Goal: Task Accomplishment & Management: Use online tool/utility

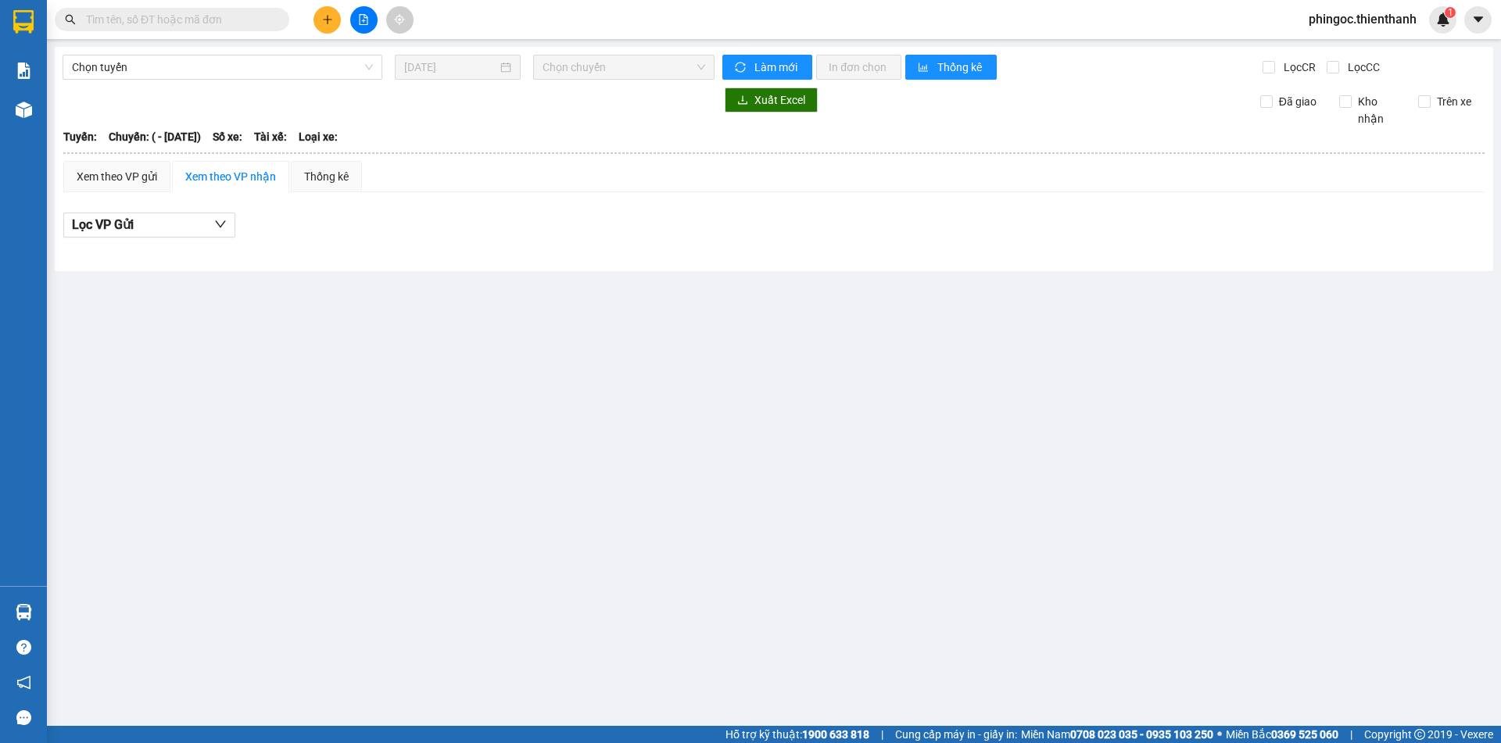
type input "[DATE]"
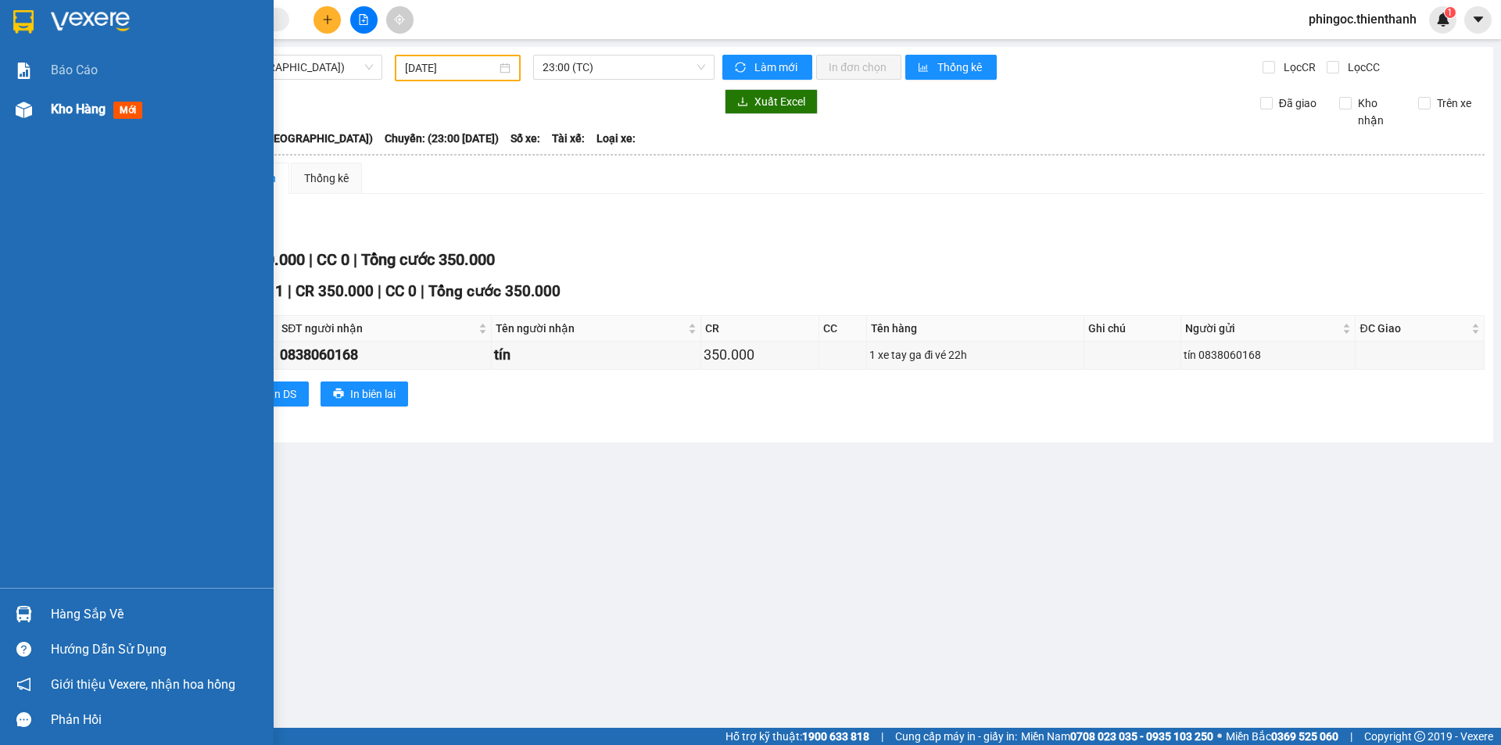
click at [70, 121] on div "Kho hàng mới" at bounding box center [156, 109] width 211 height 39
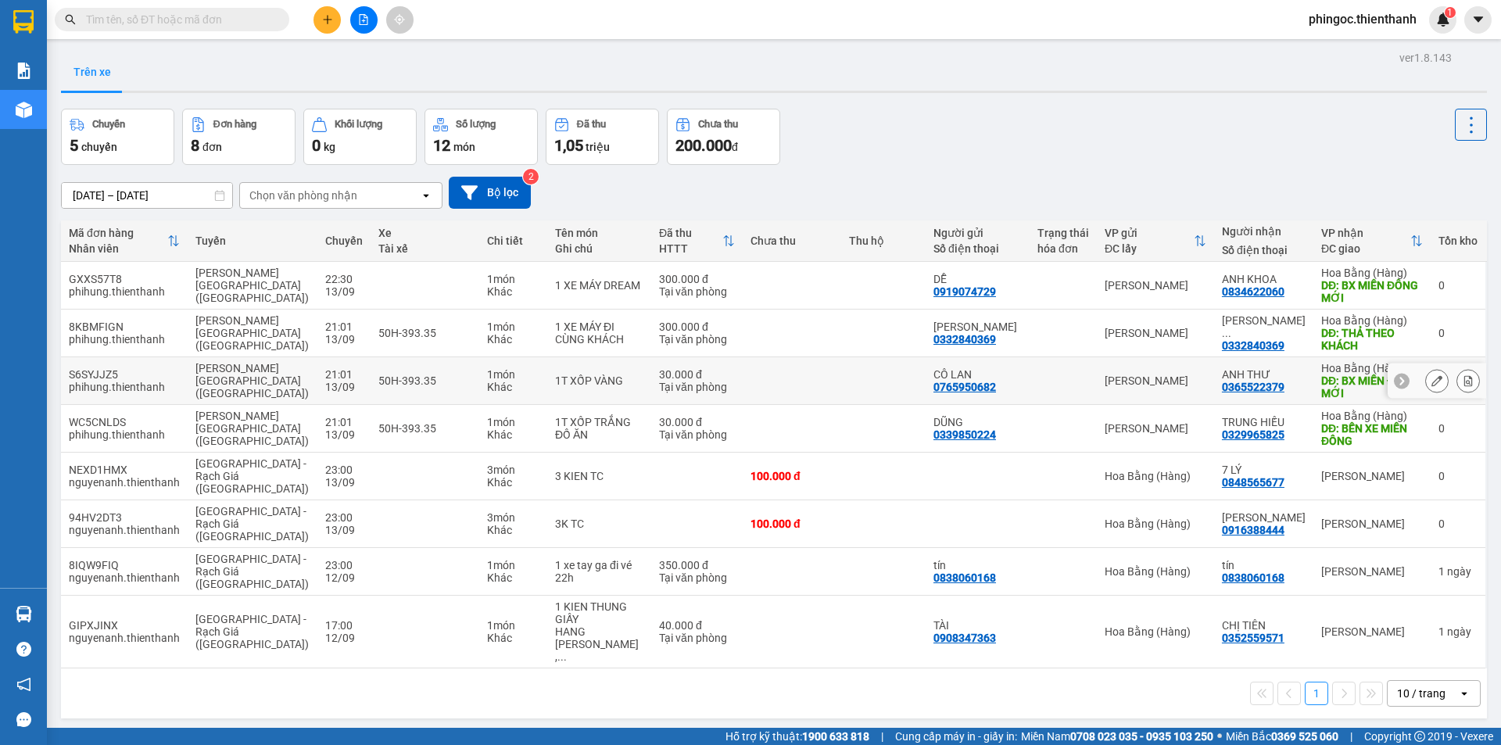
drag, startPoint x: 1257, startPoint y: 386, endPoint x: 1268, endPoint y: 397, distance: 15.5
click at [1263, 402] on td "ANH THƯ 0365522379" at bounding box center [1263, 381] width 99 height 48
click at [1273, 389] on div "0365522379" at bounding box center [1253, 387] width 63 height 13
copy div "0365522379"
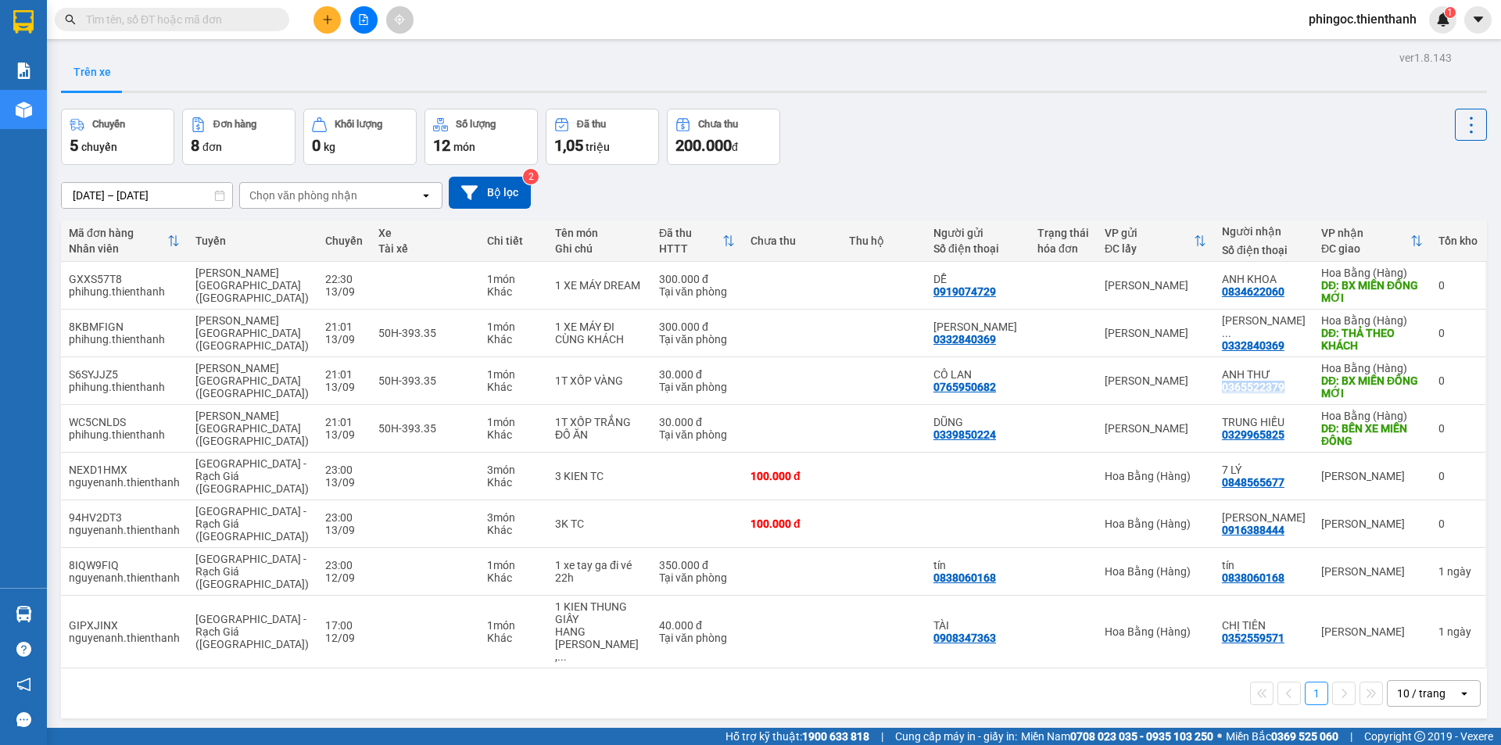
click at [359, 20] on icon "file-add" at bounding box center [363, 19] width 11 height 11
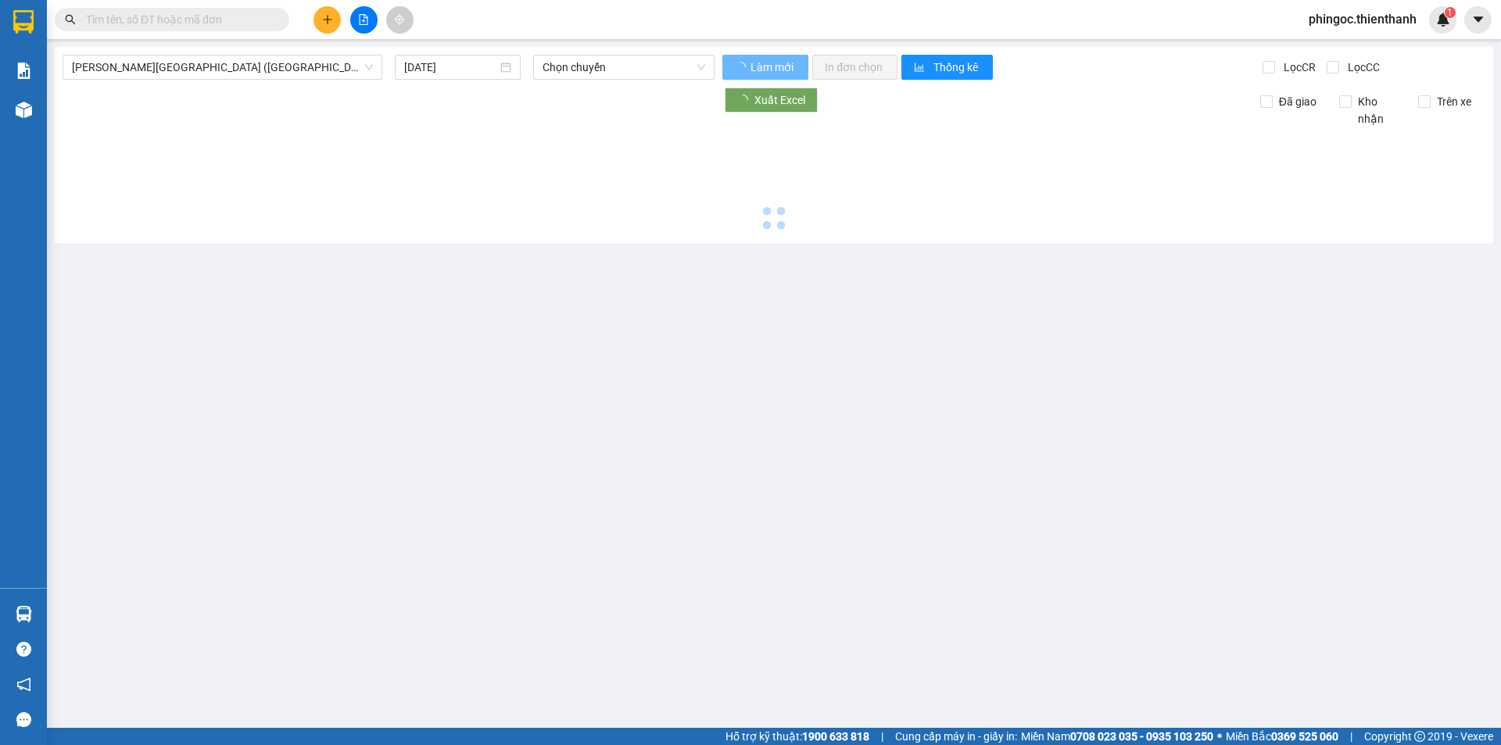
type input "[DATE]"
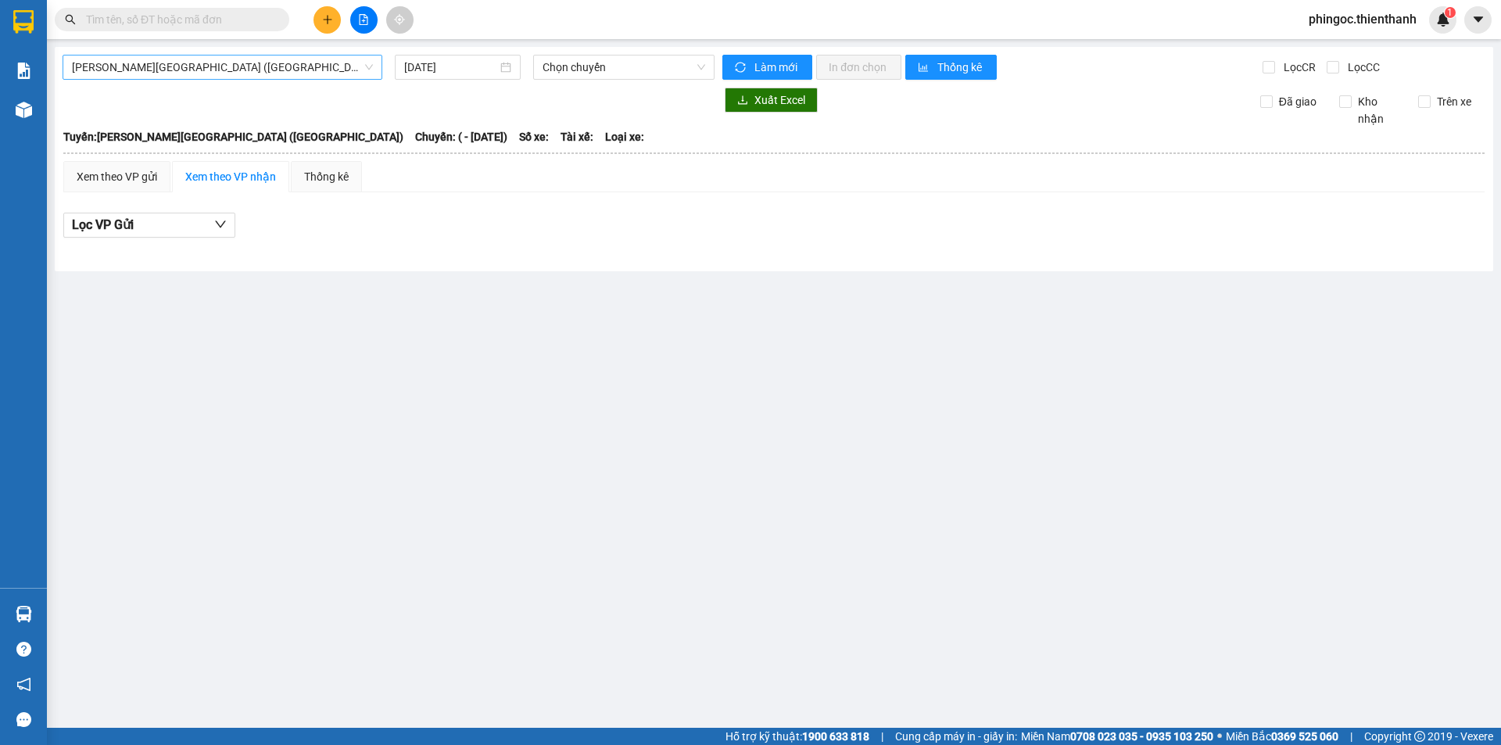
click at [278, 72] on span "[PERSON_NAME][GEOGRAPHIC_DATA] ([GEOGRAPHIC_DATA])" at bounding box center [222, 67] width 301 height 23
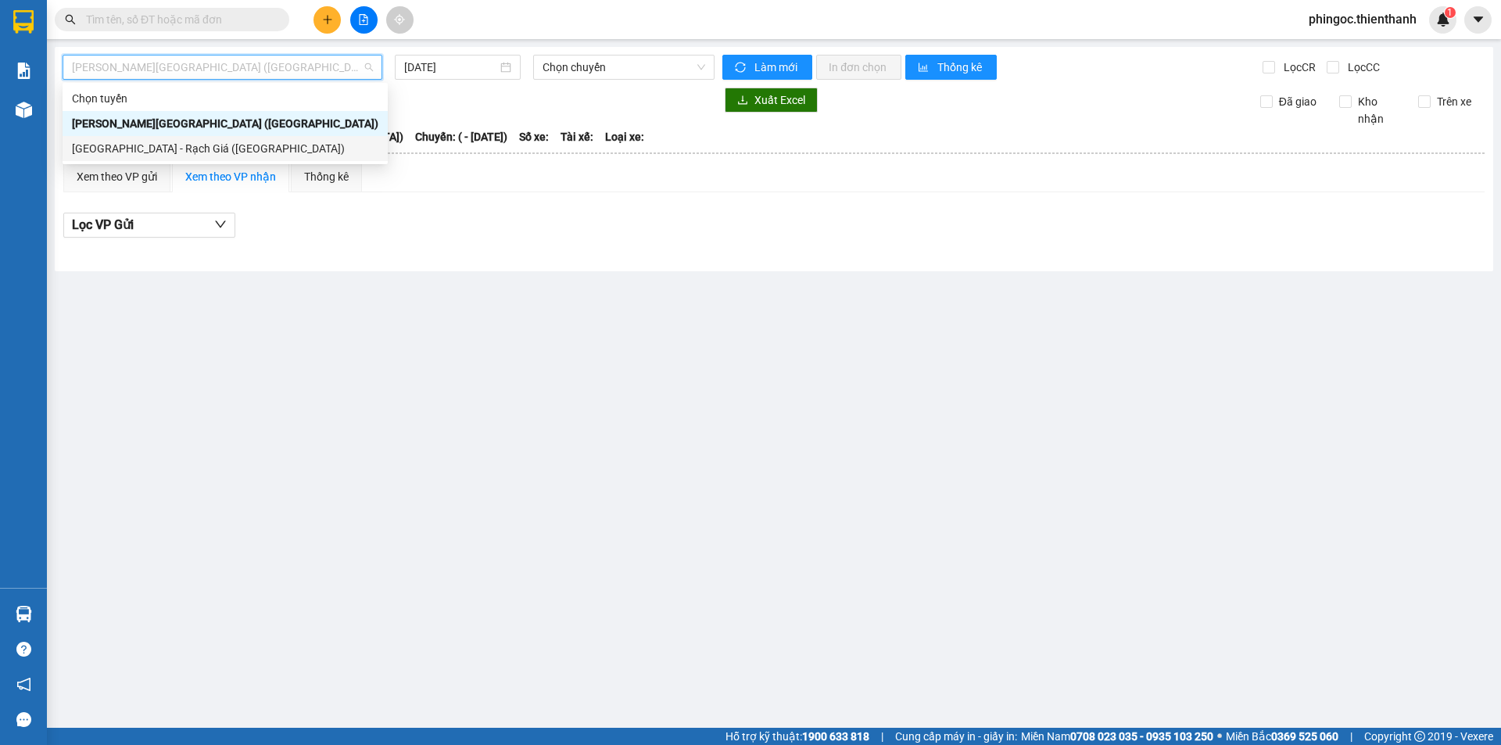
click at [159, 159] on div "[GEOGRAPHIC_DATA] - Rạch Giá ([GEOGRAPHIC_DATA])" at bounding box center [225, 148] width 325 height 25
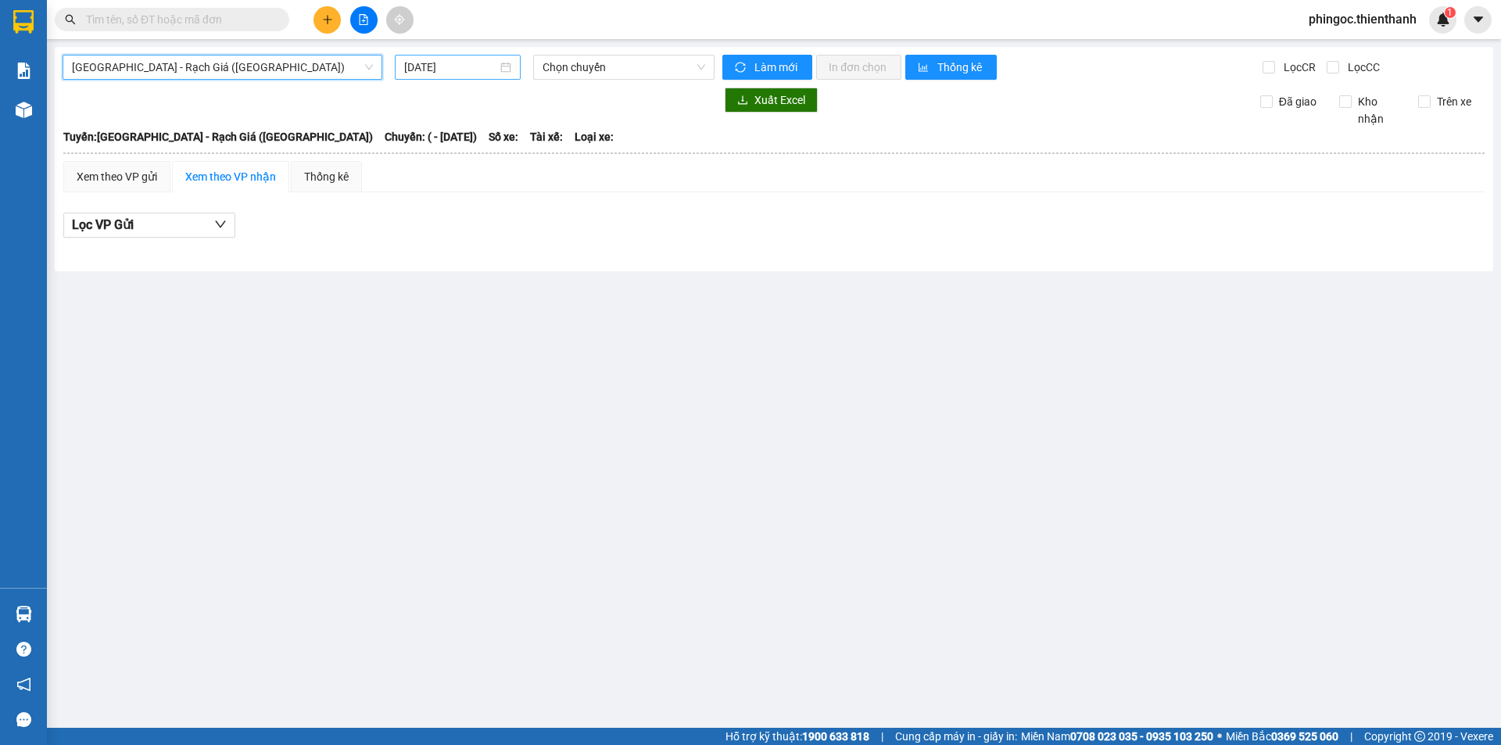
click at [439, 73] on input "[DATE]" at bounding box center [450, 67] width 93 height 17
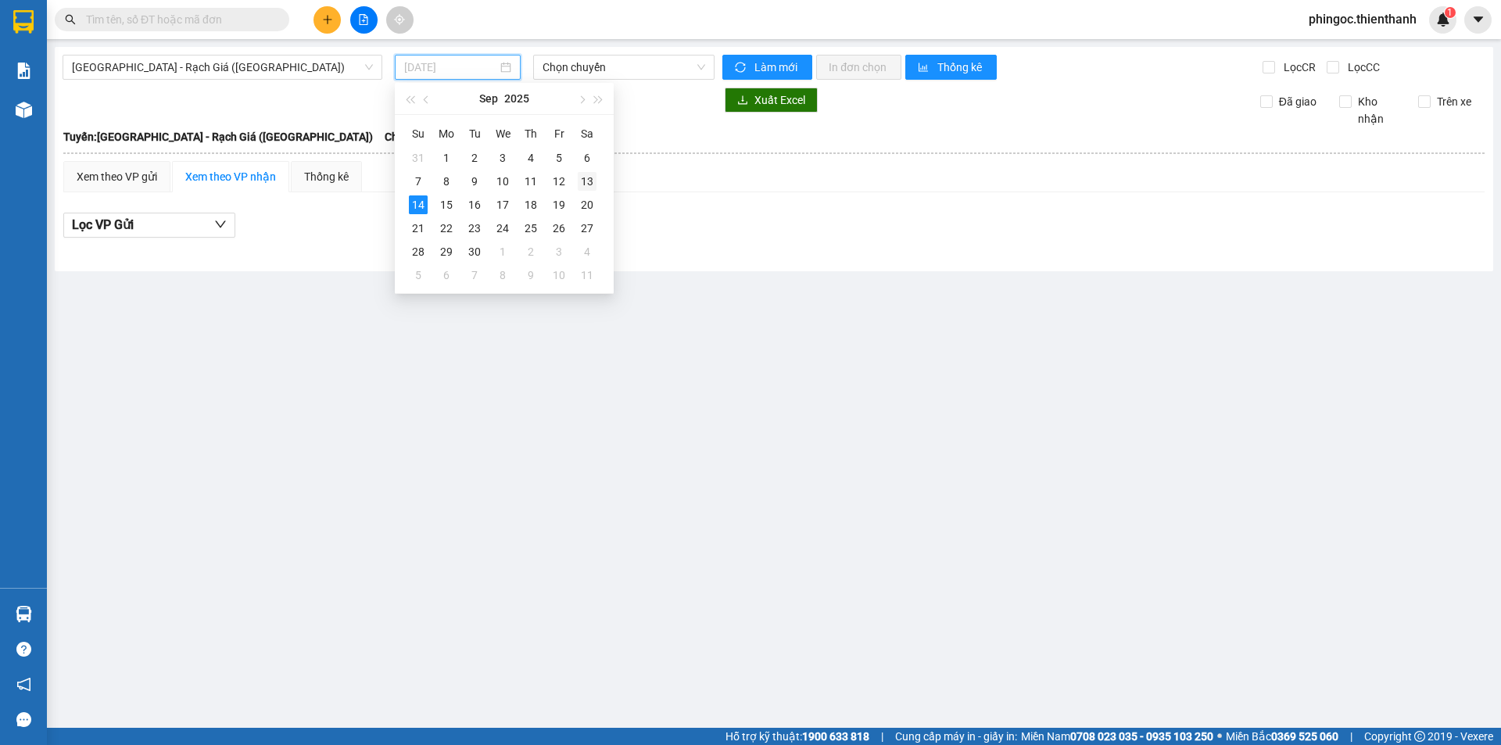
click at [594, 181] on div "13" at bounding box center [587, 181] width 19 height 19
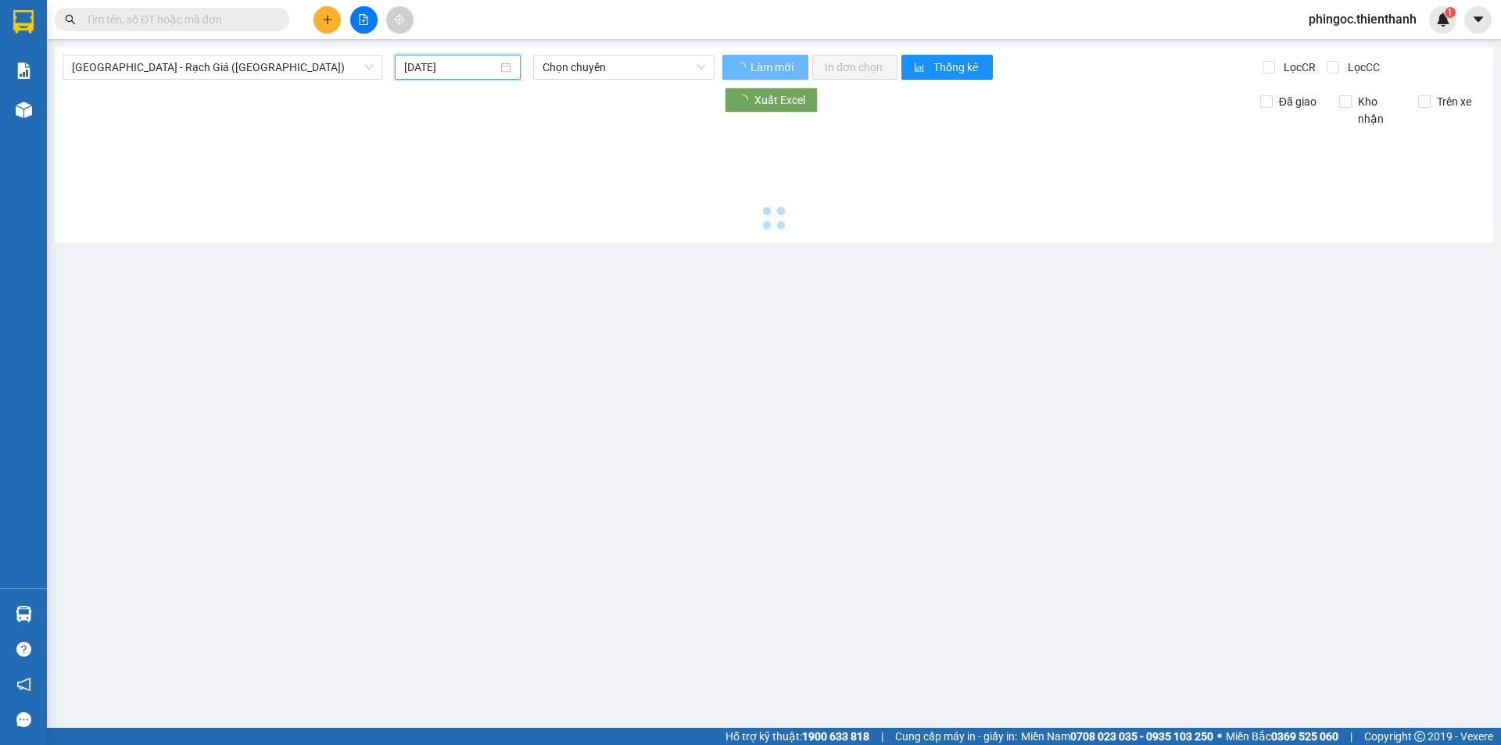
type input "[DATE]"
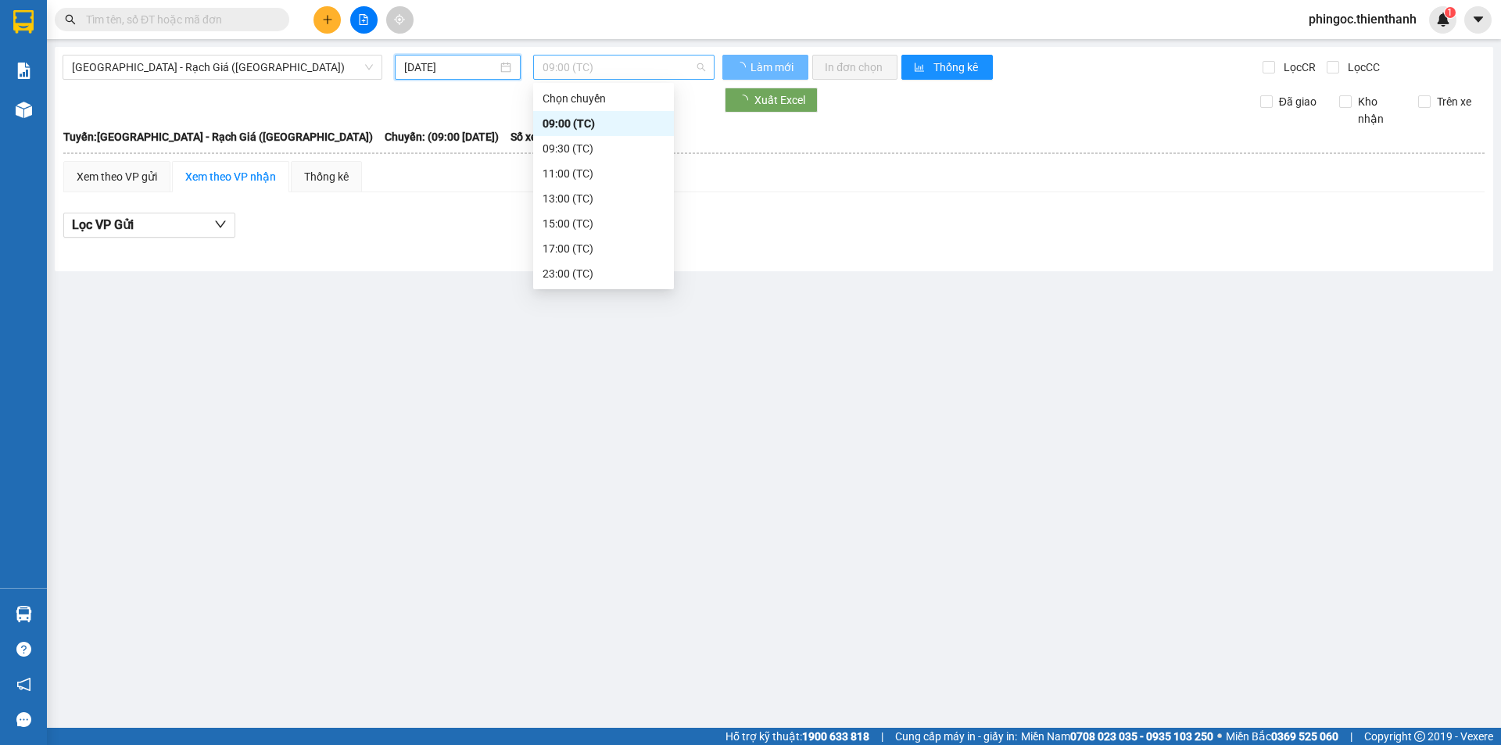
click at [581, 73] on span "09:00 (TC)" at bounding box center [624, 67] width 163 height 23
click at [582, 153] on div "09:30 (TC)" at bounding box center [604, 148] width 122 height 17
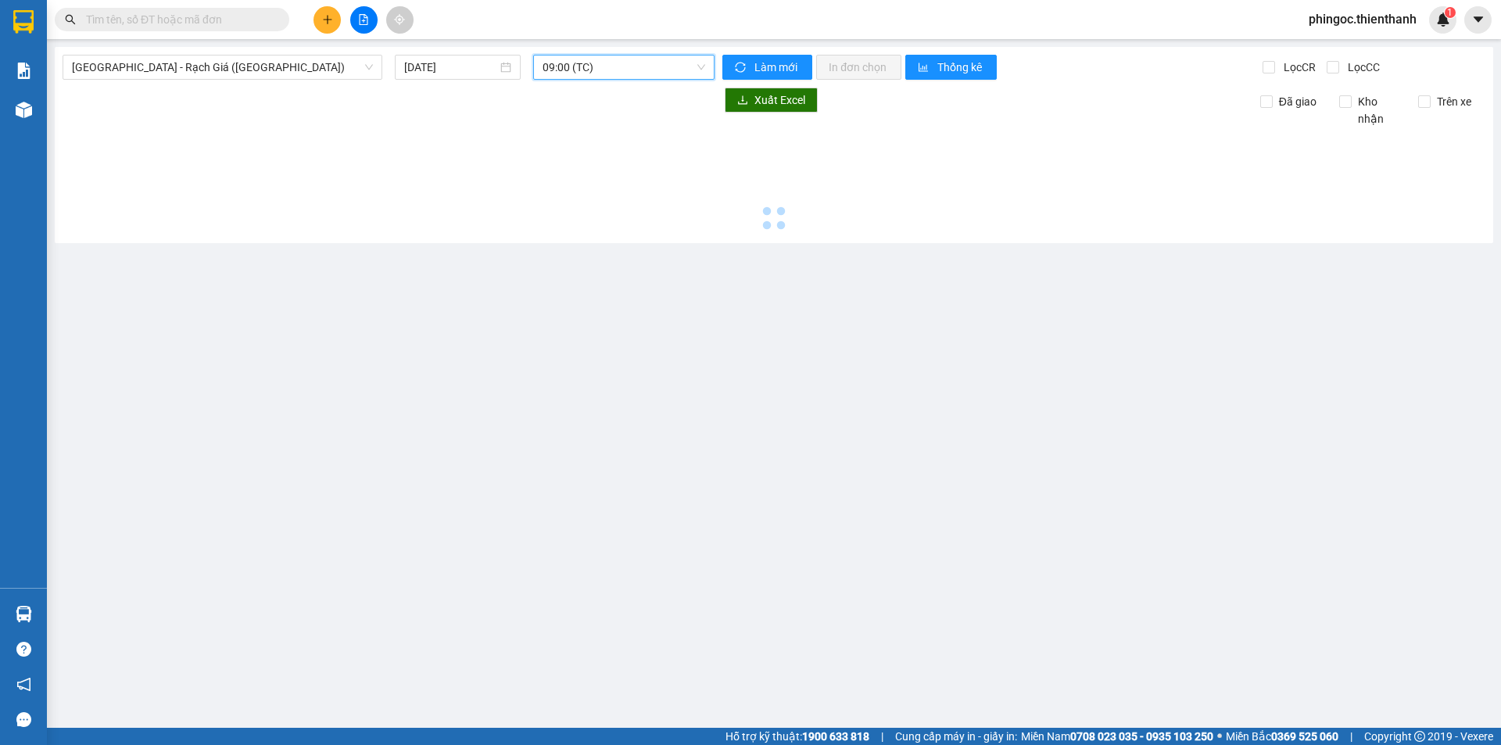
click at [602, 71] on span "09:00 (TC)" at bounding box center [624, 67] width 163 height 23
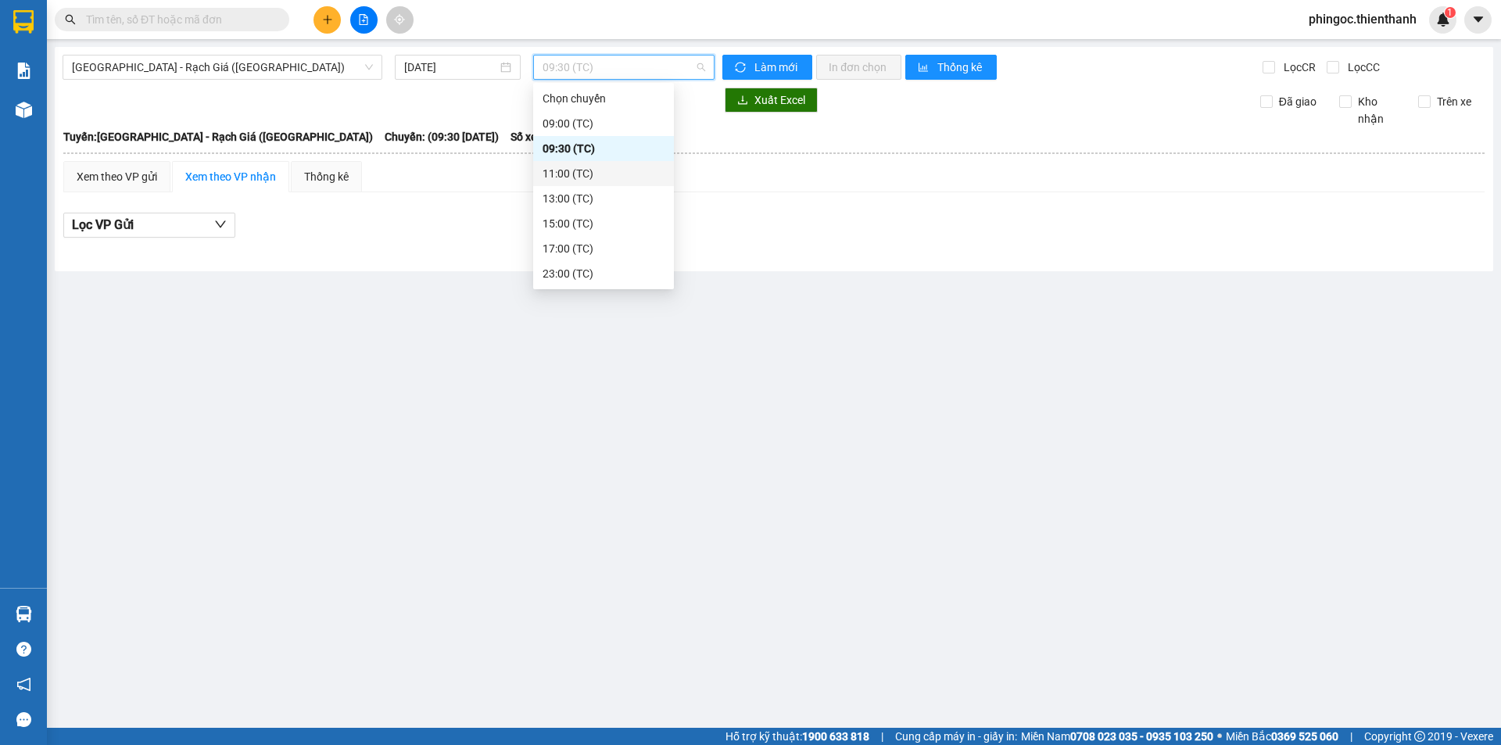
click at [587, 170] on div "11:00 (TC)" at bounding box center [604, 173] width 122 height 17
